Goal: Task Accomplishment & Management: Use online tool/utility

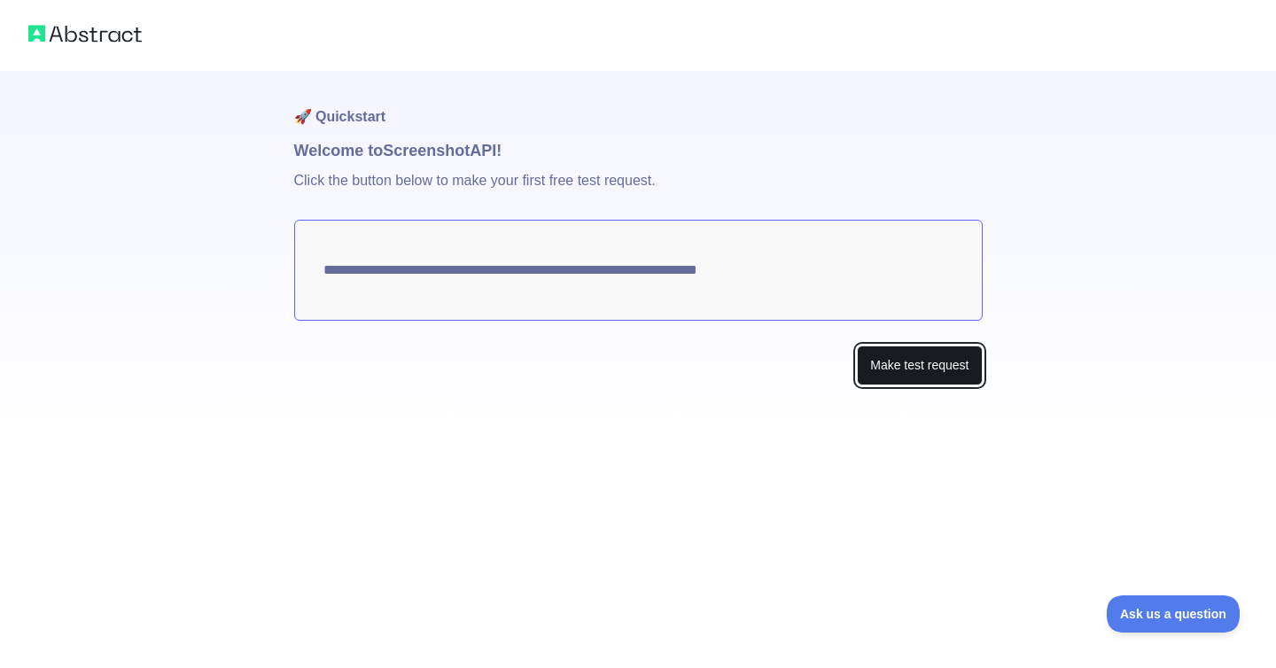
click at [932, 368] on button "Make test request" at bounding box center [919, 366] width 125 height 40
click at [902, 368] on button "Make test request" at bounding box center [919, 366] width 125 height 40
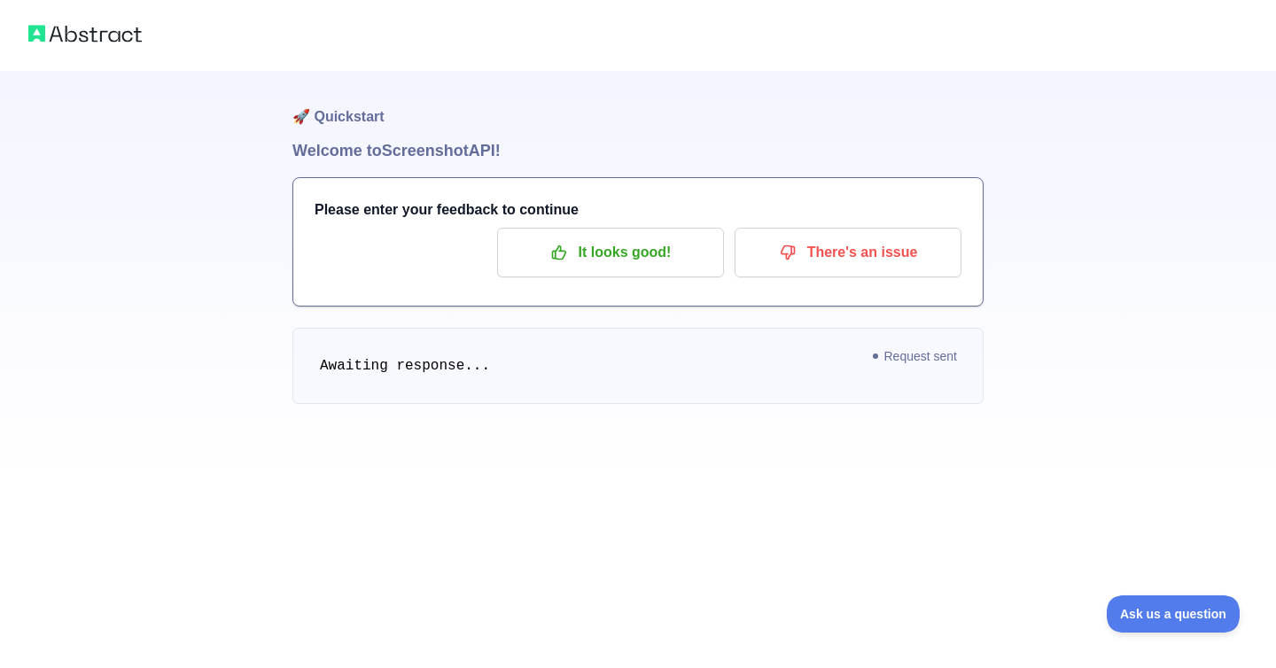
click at [913, 347] on span "Request sent" at bounding box center [916, 356] width 102 height 21
